Goal: Book appointment/travel/reservation

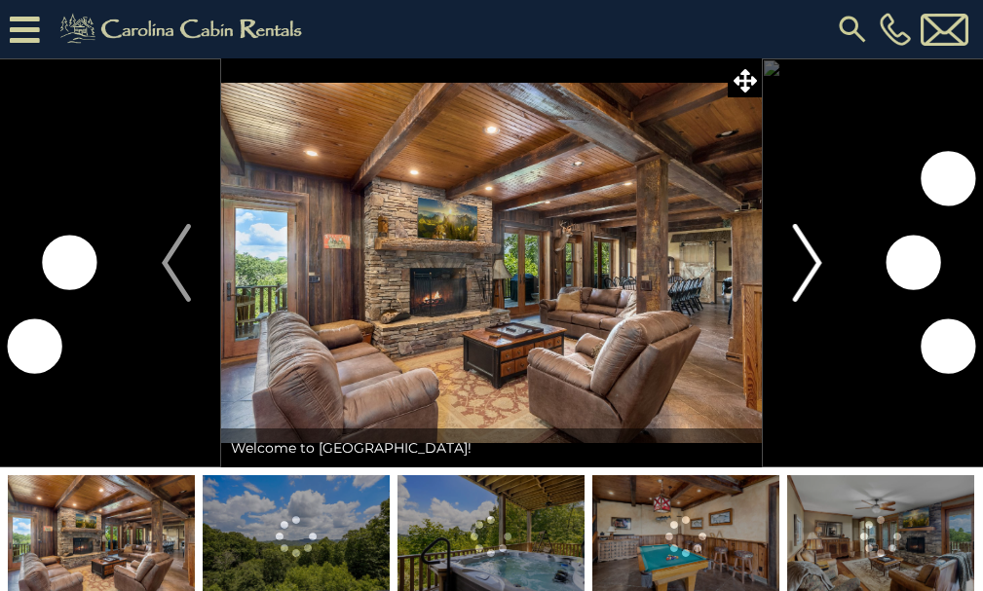
click at [795, 284] on img "Next" at bounding box center [806, 263] width 29 height 78
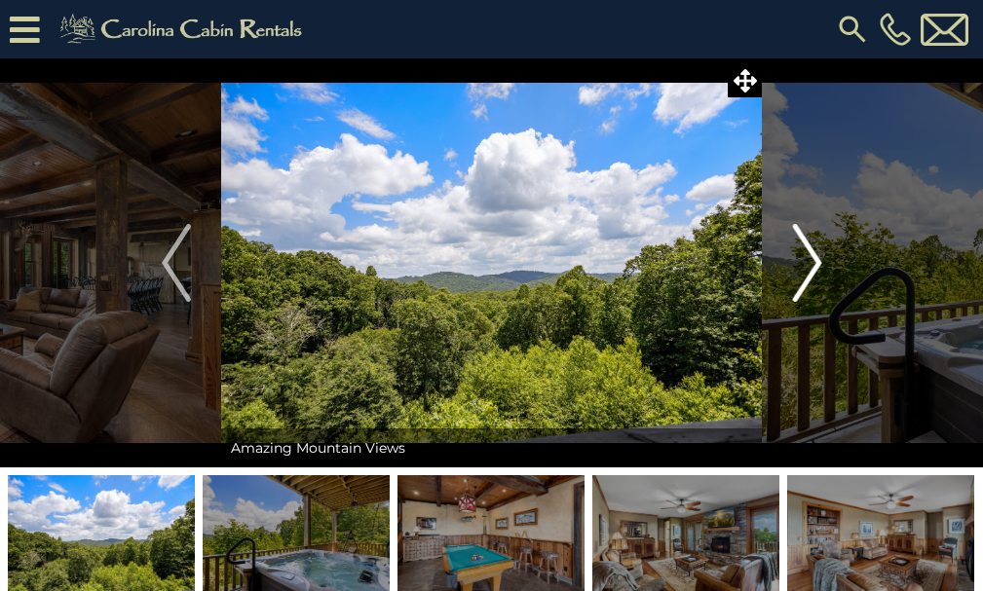
click at [795, 284] on img "Next" at bounding box center [806, 263] width 29 height 78
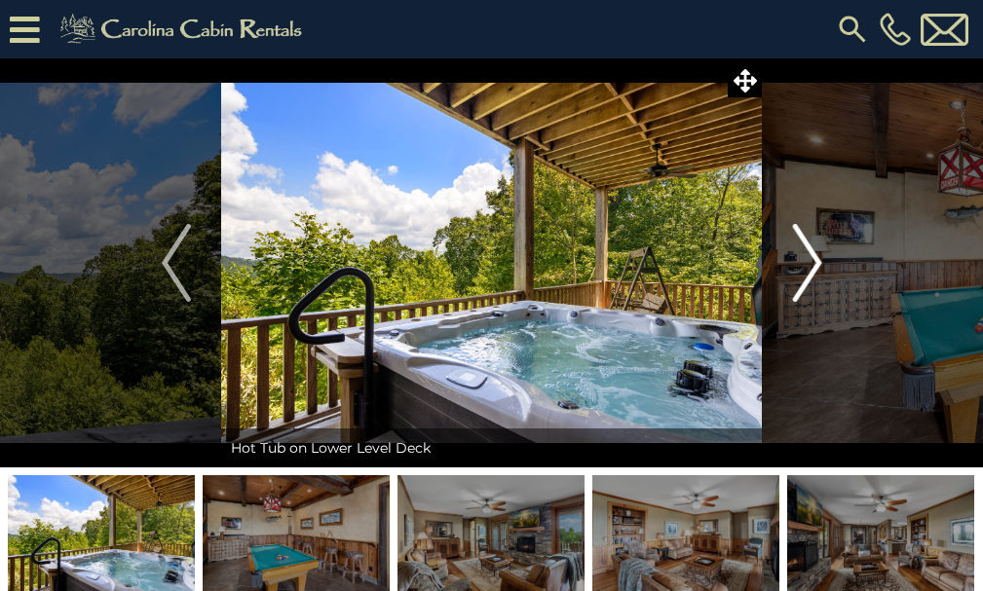
click at [795, 284] on img "Next" at bounding box center [806, 263] width 29 height 78
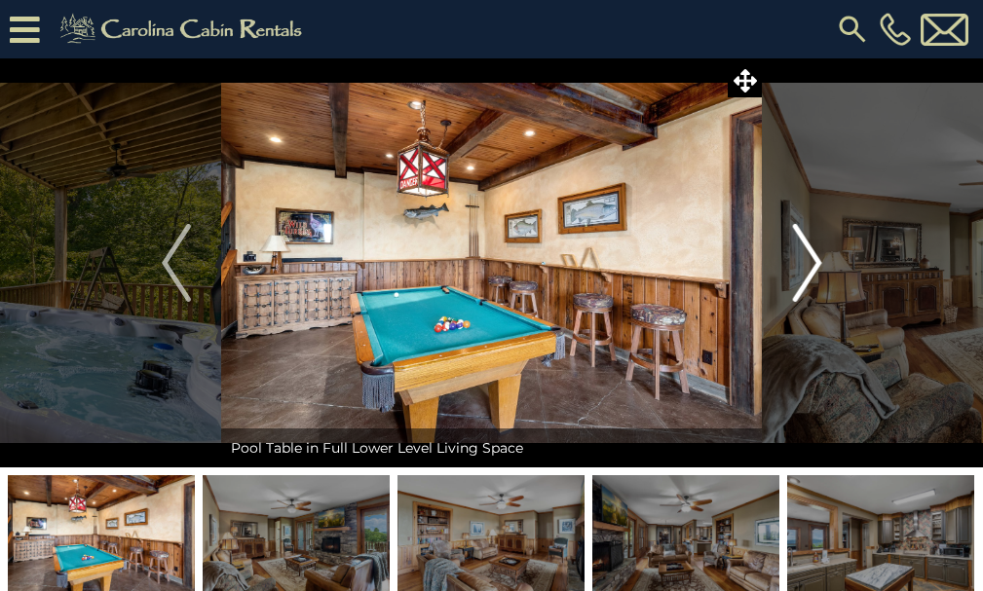
click at [795, 284] on img "Next" at bounding box center [806, 263] width 29 height 78
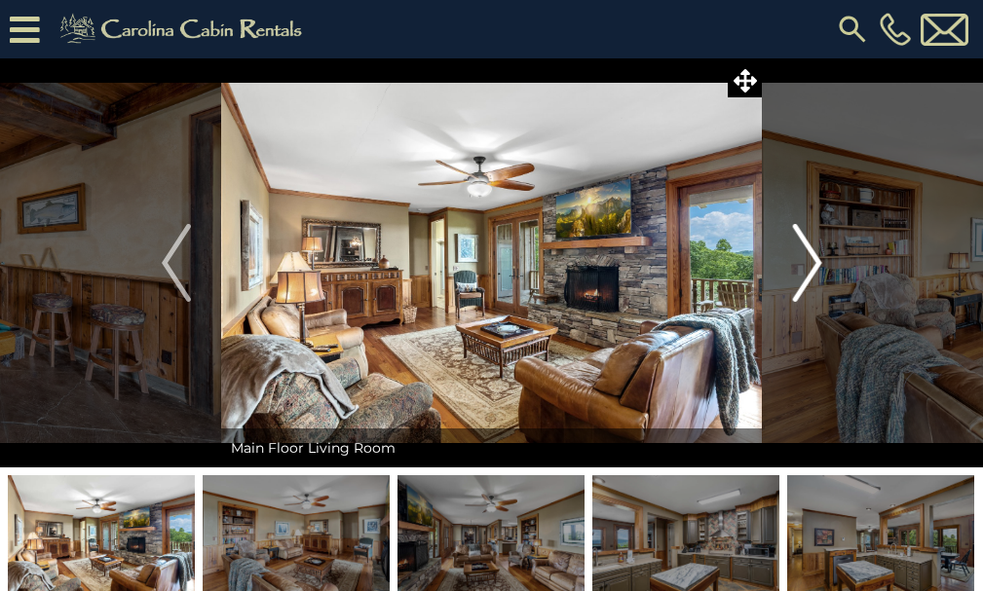
click at [795, 284] on img "Next" at bounding box center [806, 263] width 29 height 78
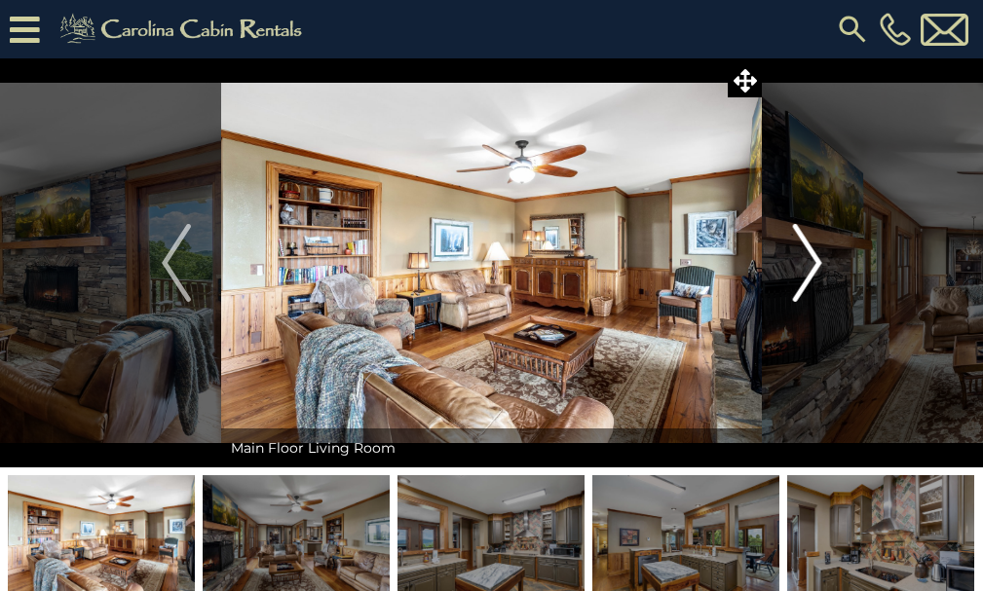
click at [795, 284] on img "Next" at bounding box center [806, 263] width 29 height 78
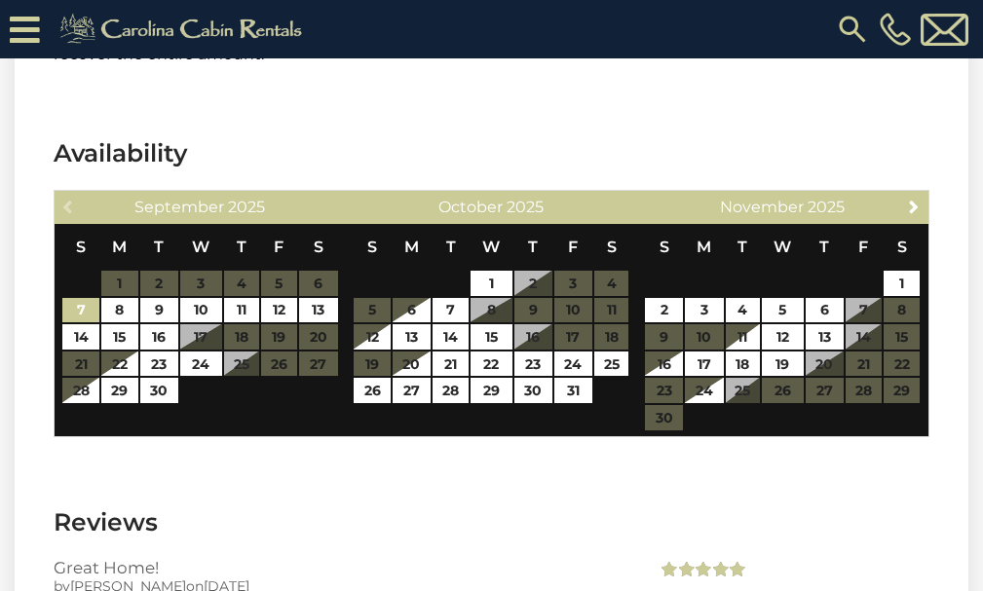
scroll to position [5604, 0]
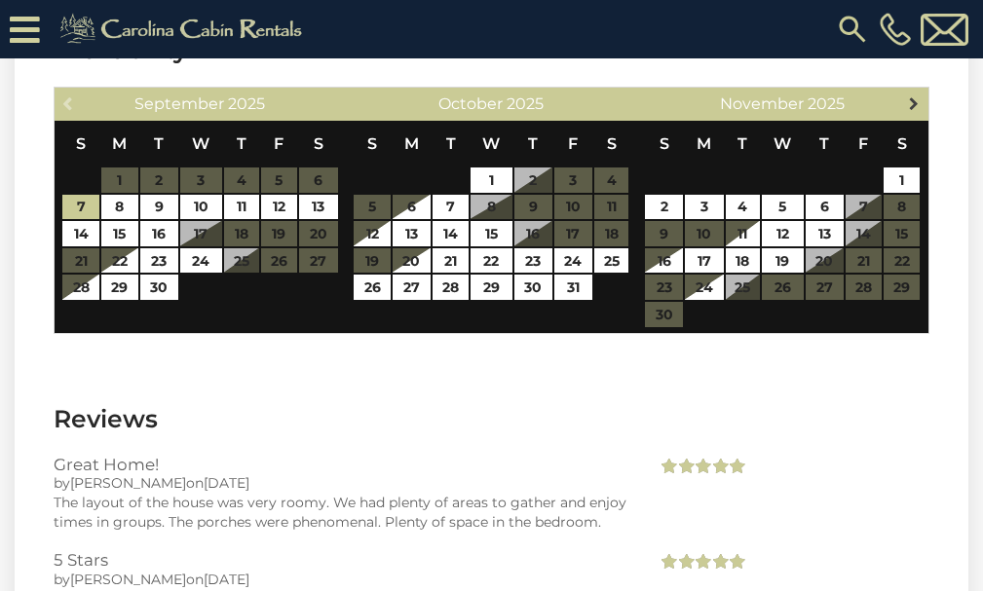
click at [913, 111] on span "Next" at bounding box center [914, 103] width 16 height 16
